Goal: Navigation & Orientation: Find specific page/section

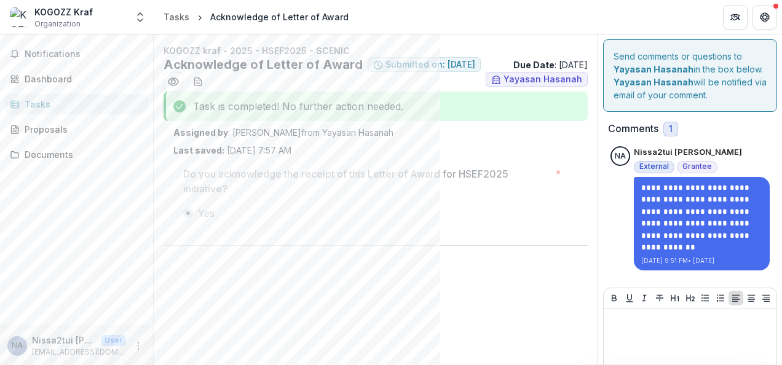
click at [669, 132] on span "1" at bounding box center [671, 129] width 4 height 10
click at [41, 133] on div "Proposals" at bounding box center [82, 129] width 114 height 13
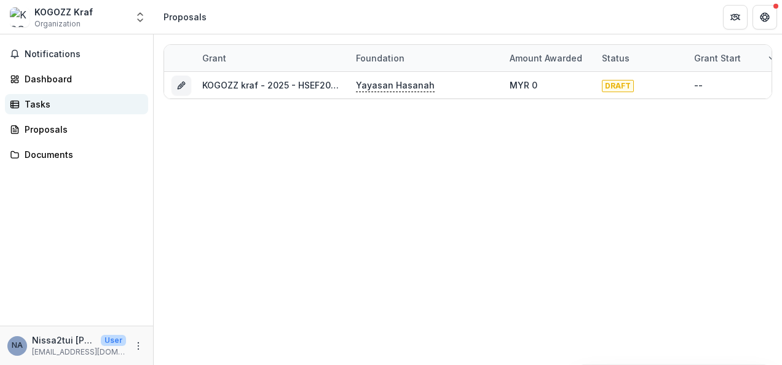
click at [24, 98] on link "Tasks" at bounding box center [76, 104] width 143 height 20
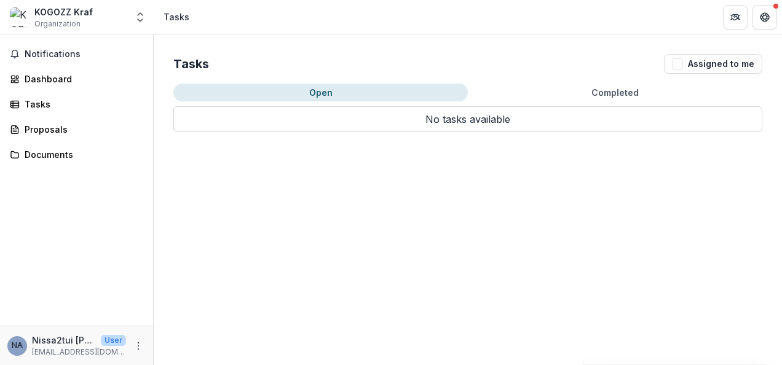
click at [296, 93] on button "Open" at bounding box center [320, 93] width 294 height 18
click at [69, 79] on div "Dashboard" at bounding box center [82, 79] width 114 height 13
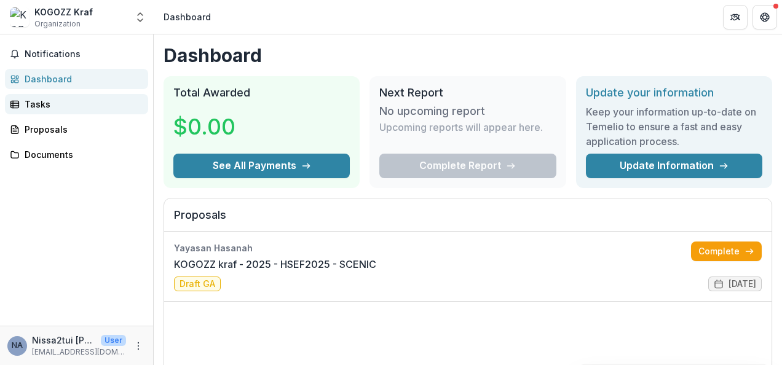
click at [34, 106] on div "Tasks" at bounding box center [82, 104] width 114 height 13
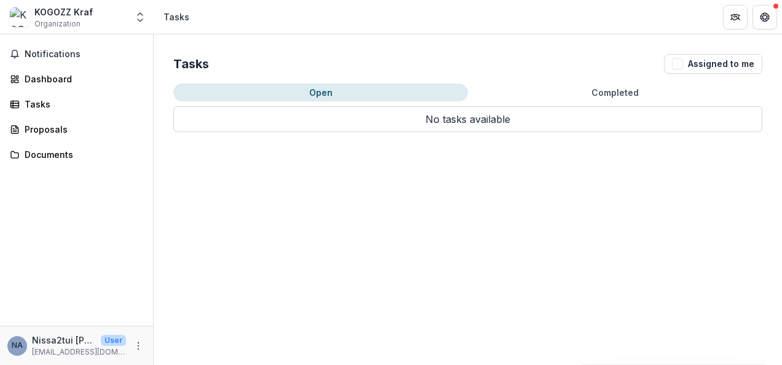
click at [277, 95] on button "Open" at bounding box center [320, 93] width 294 height 18
click at [318, 98] on button "Open" at bounding box center [320, 93] width 294 height 18
click at [319, 88] on button "Open" at bounding box center [320, 93] width 294 height 18
click at [60, 59] on span "Notifications" at bounding box center [84, 54] width 119 height 10
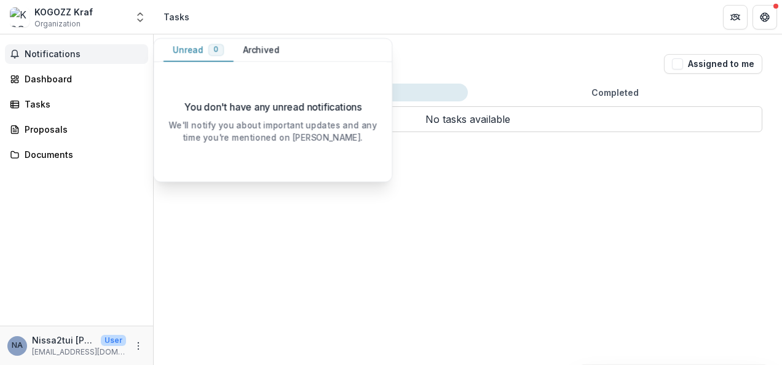
click at [60, 59] on span "Notifications" at bounding box center [84, 54] width 119 height 10
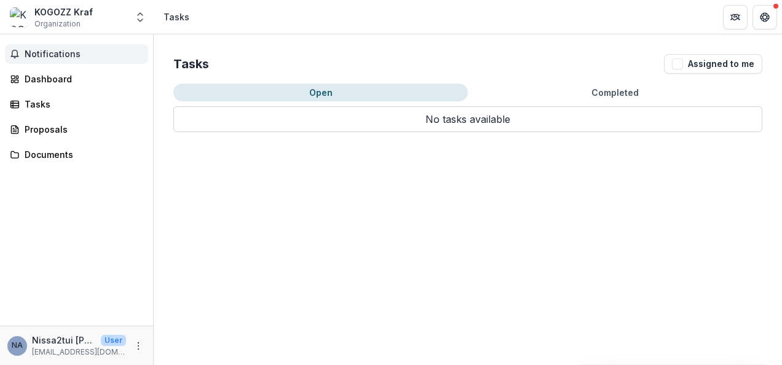
click at [60, 59] on span "Notifications" at bounding box center [84, 54] width 119 height 10
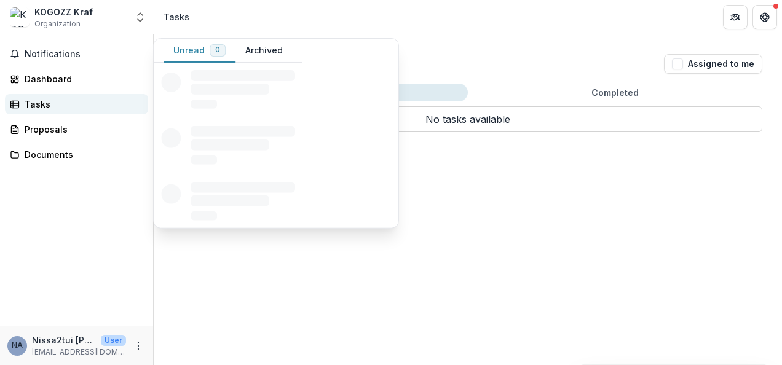
click at [58, 103] on div "Tasks" at bounding box center [82, 104] width 114 height 13
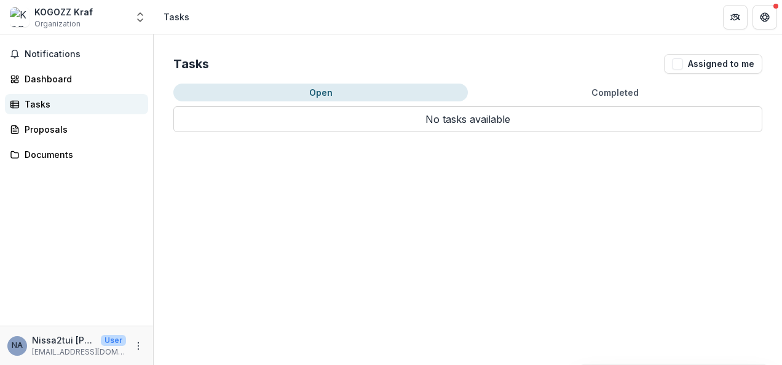
click at [64, 106] on div "Tasks" at bounding box center [82, 104] width 114 height 13
